Goal: Transaction & Acquisition: Obtain resource

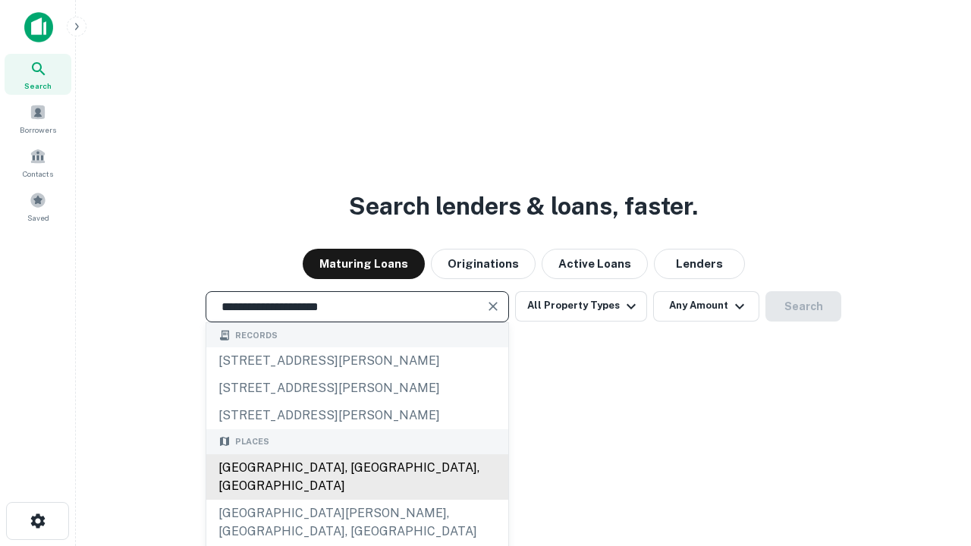
click at [356, 500] on div "Santa Monica, CA, USA" at bounding box center [357, 477] width 302 height 46
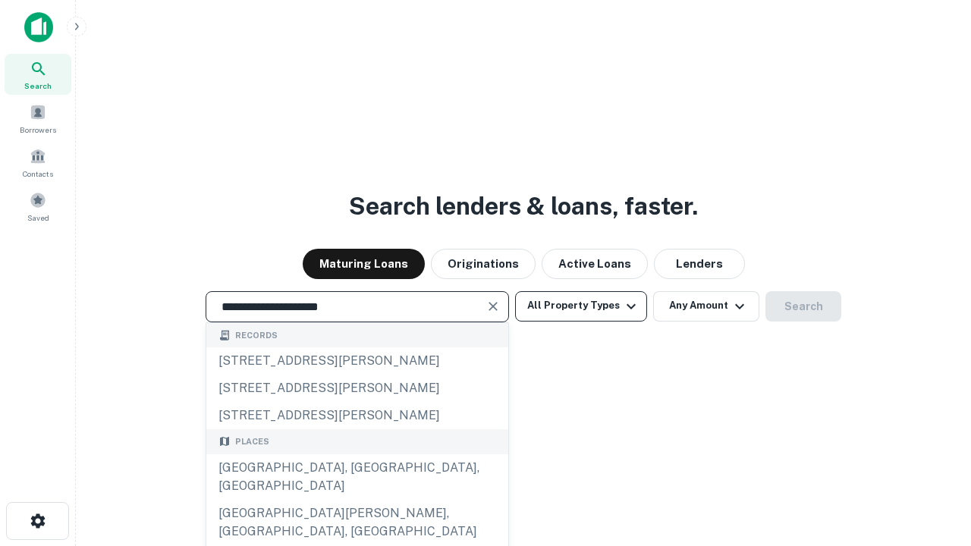
type input "**********"
click at [581, 306] on button "All Property Types" at bounding box center [581, 306] width 132 height 30
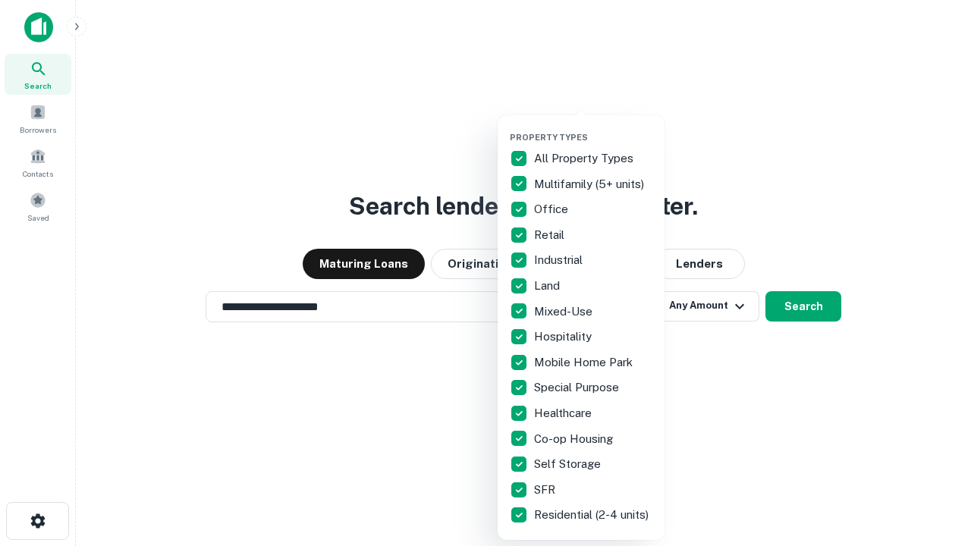
click at [593, 127] on button "button" at bounding box center [593, 127] width 167 height 1
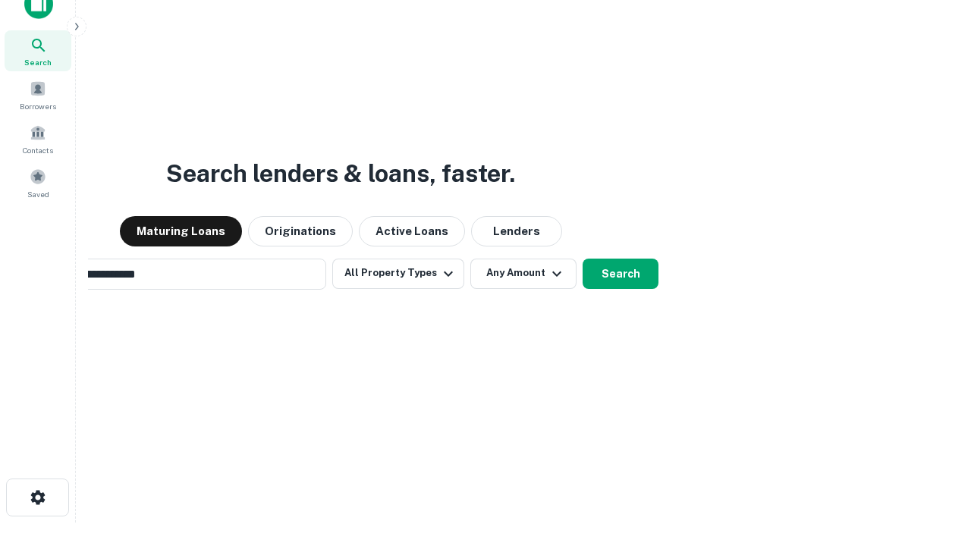
scroll to position [24, 0]
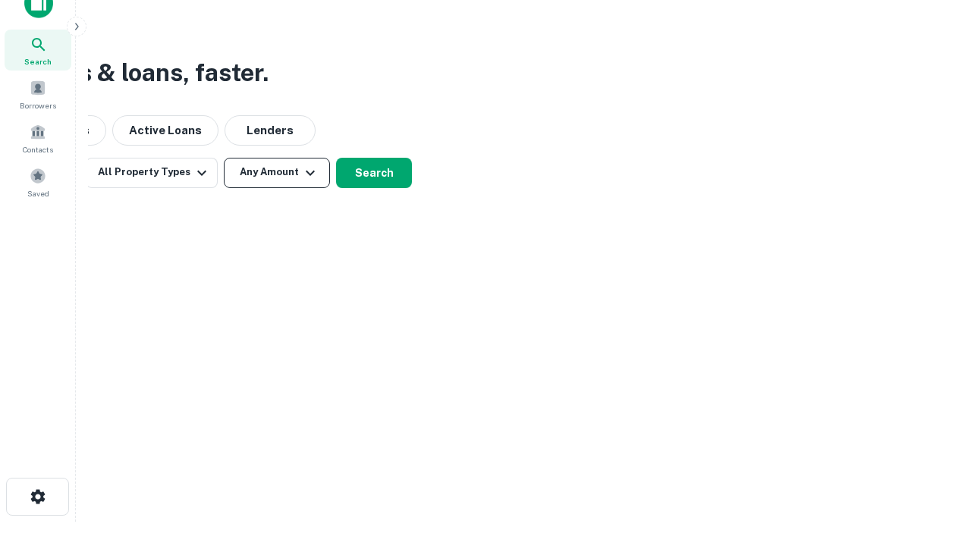
click at [277, 172] on button "Any Amount" at bounding box center [277, 173] width 106 height 30
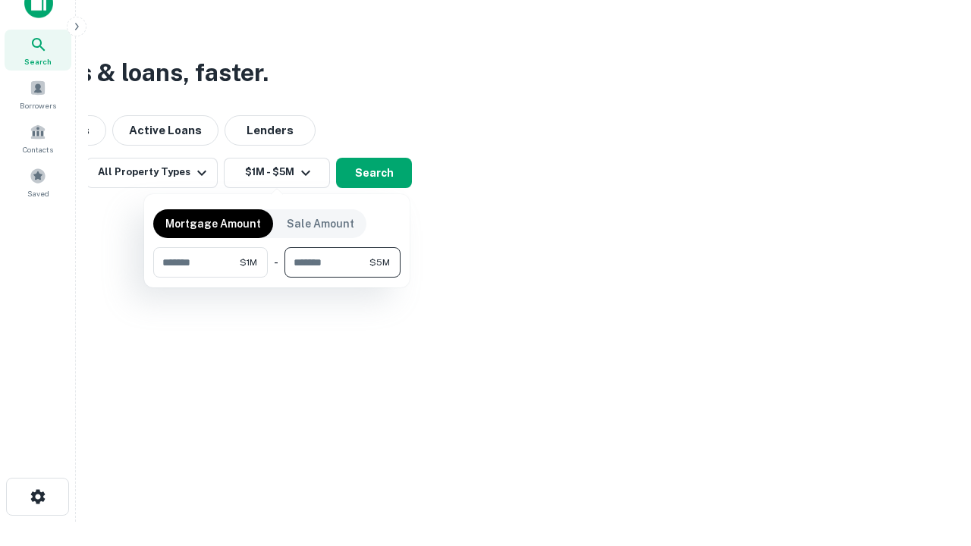
type input "*******"
click at [277, 278] on button "button" at bounding box center [276, 278] width 247 height 1
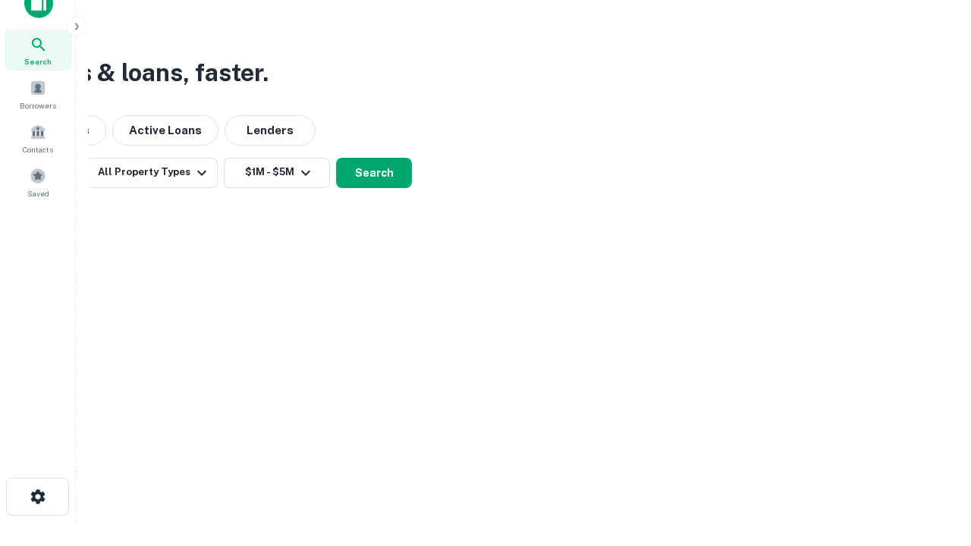
scroll to position [9, 280]
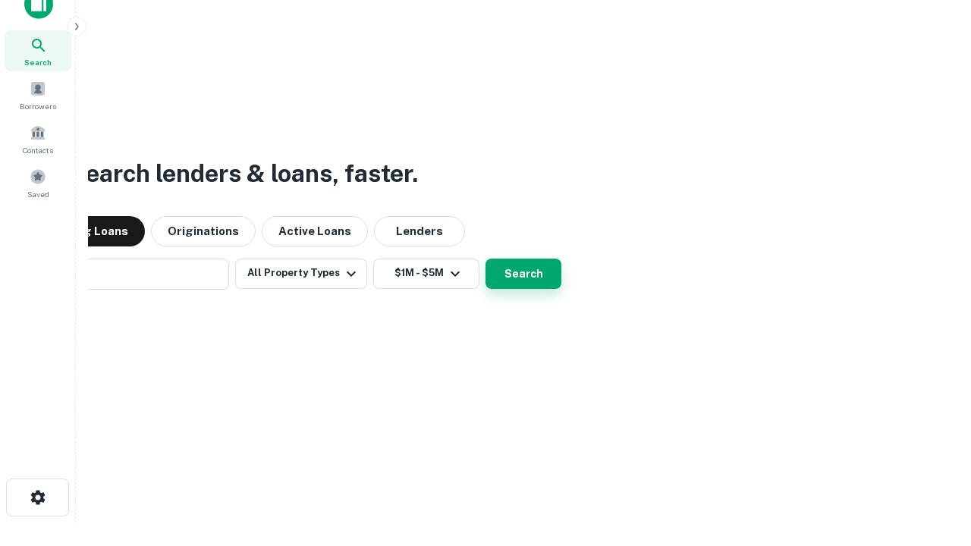
click at [485, 259] on button "Search" at bounding box center [523, 274] width 76 height 30
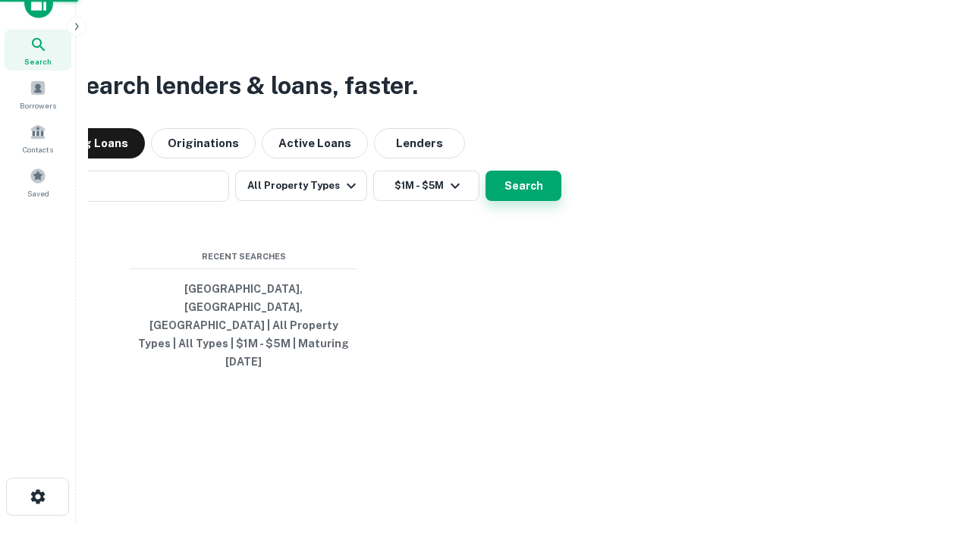
scroll to position [40, 429]
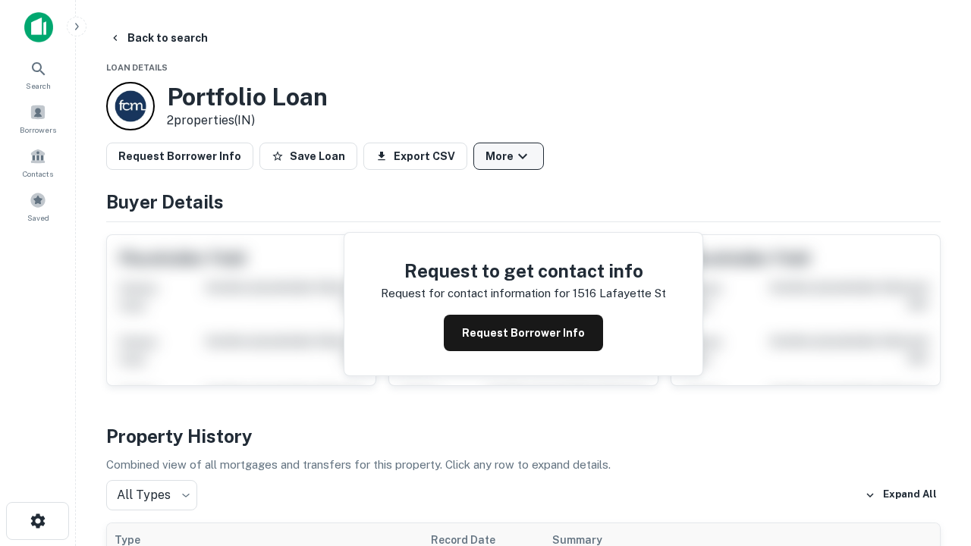
click at [508, 156] on button "More" at bounding box center [508, 156] width 71 height 27
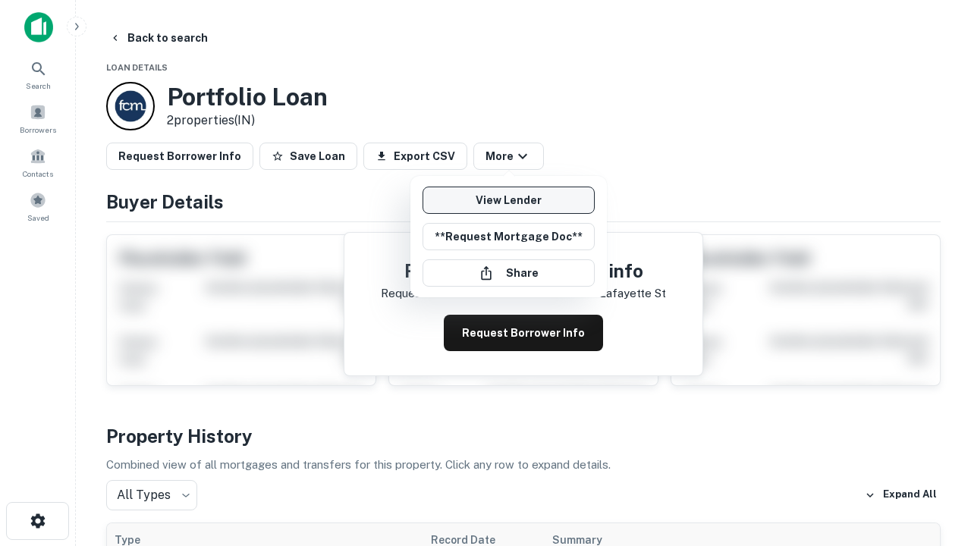
click at [508, 200] on link "View Lender" at bounding box center [508, 200] width 172 height 27
